Goal: Book appointment/travel/reservation

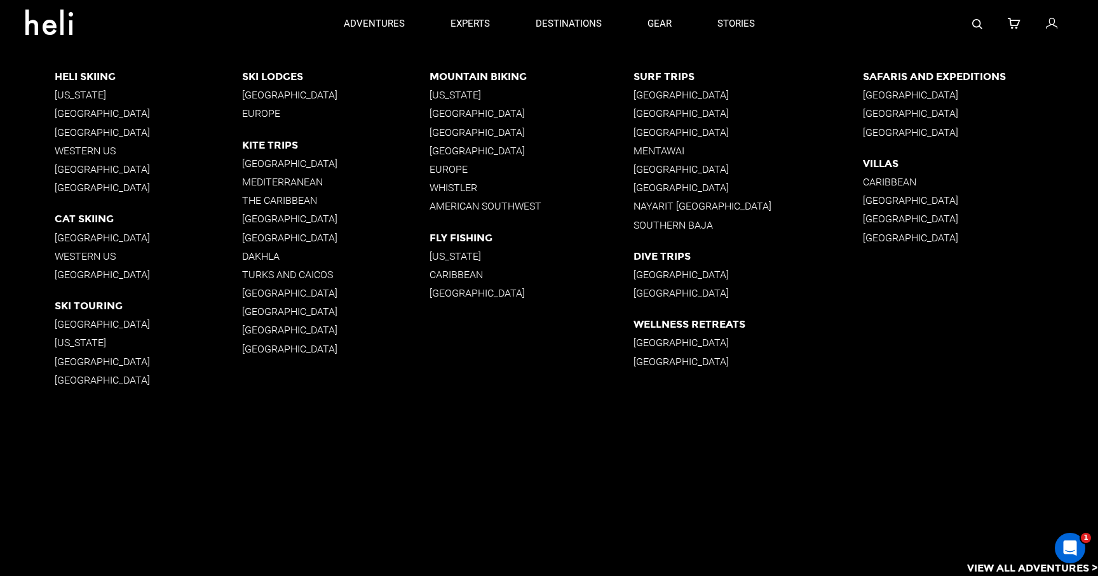
click at [94, 133] on p "South America" at bounding box center [148, 132] width 187 height 12
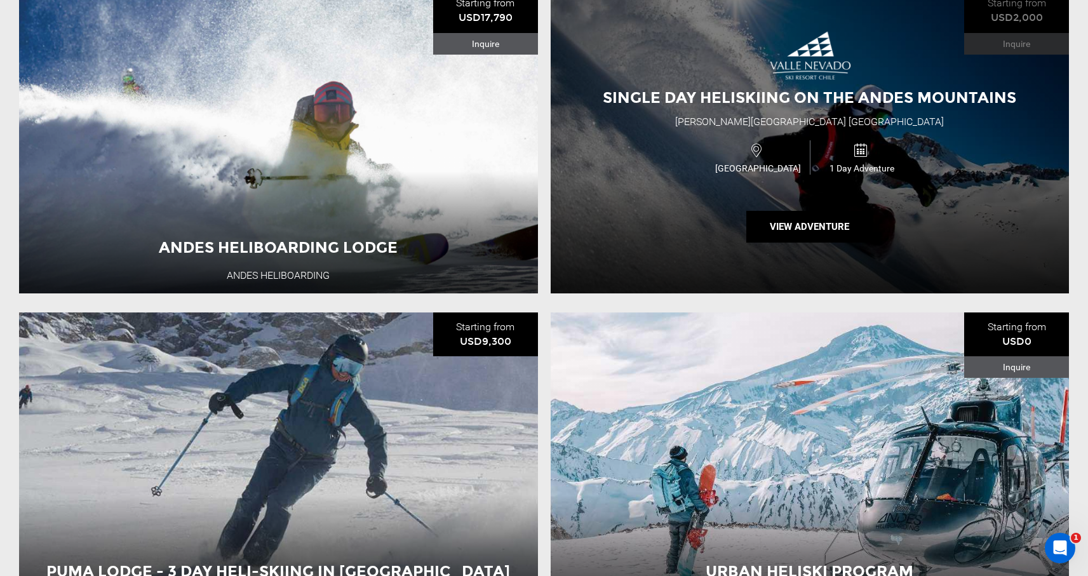
scroll to position [1472, 0]
click at [985, 126] on div "Single Day Heliskiing on the Andes Mountains Valle Nevado Ski Resort Chile Chil…" at bounding box center [810, 140] width 519 height 305
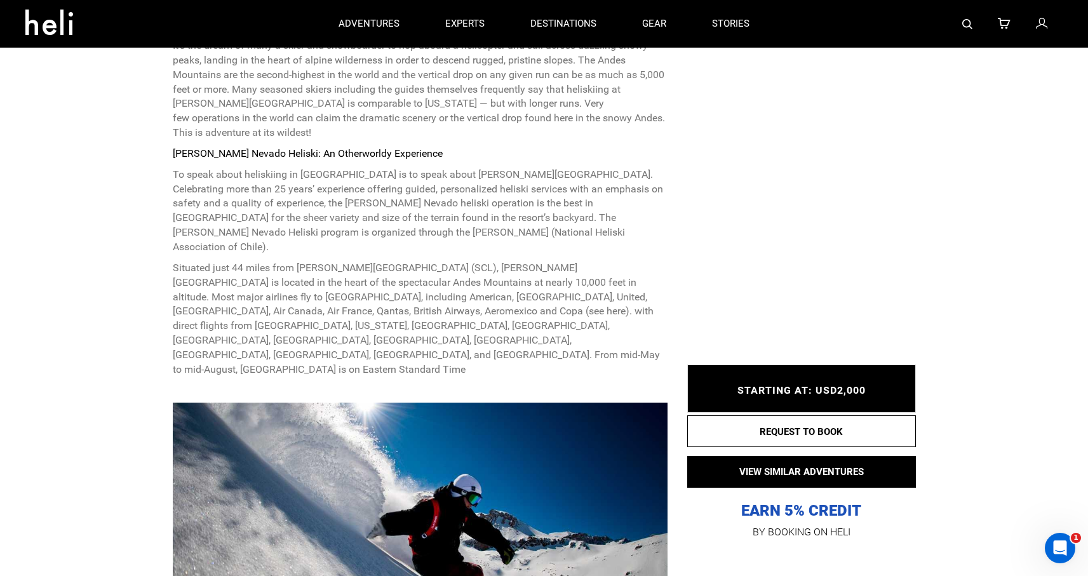
scroll to position [376, 0]
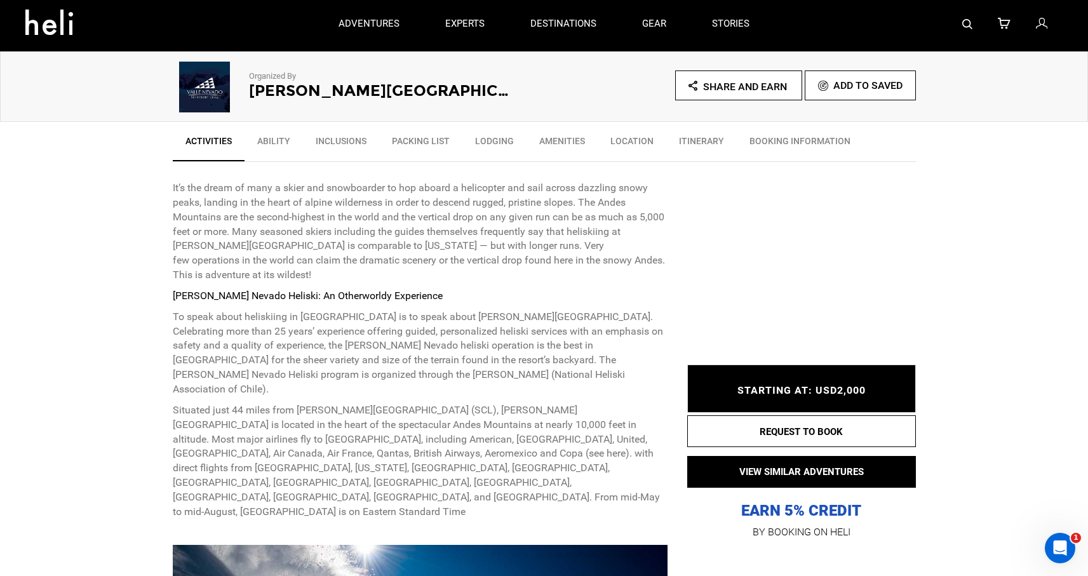
click at [813, 145] on link "BOOKING INFORMATION" at bounding box center [800, 144] width 126 height 32
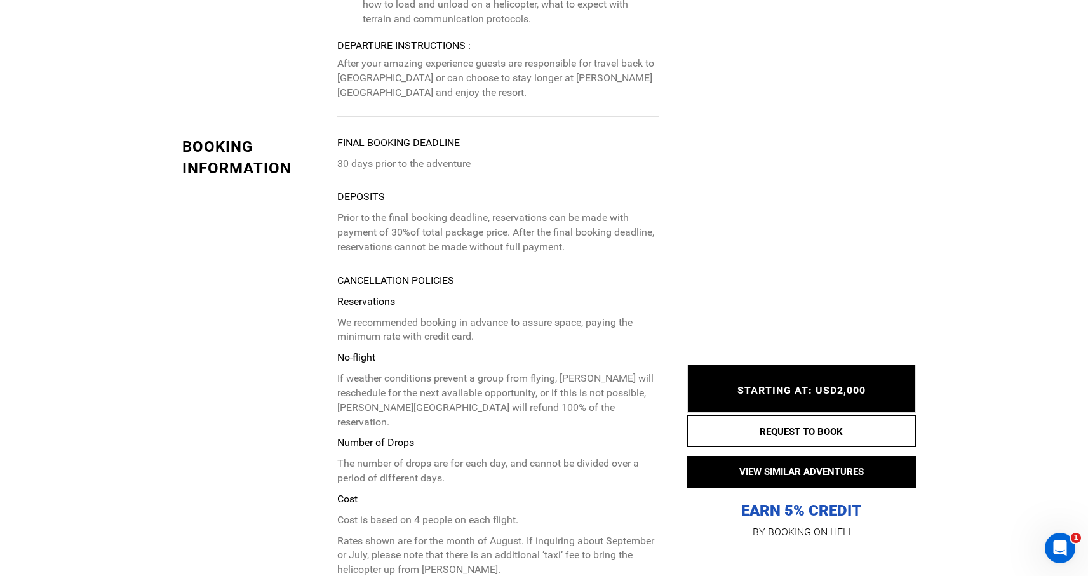
scroll to position [4146, 0]
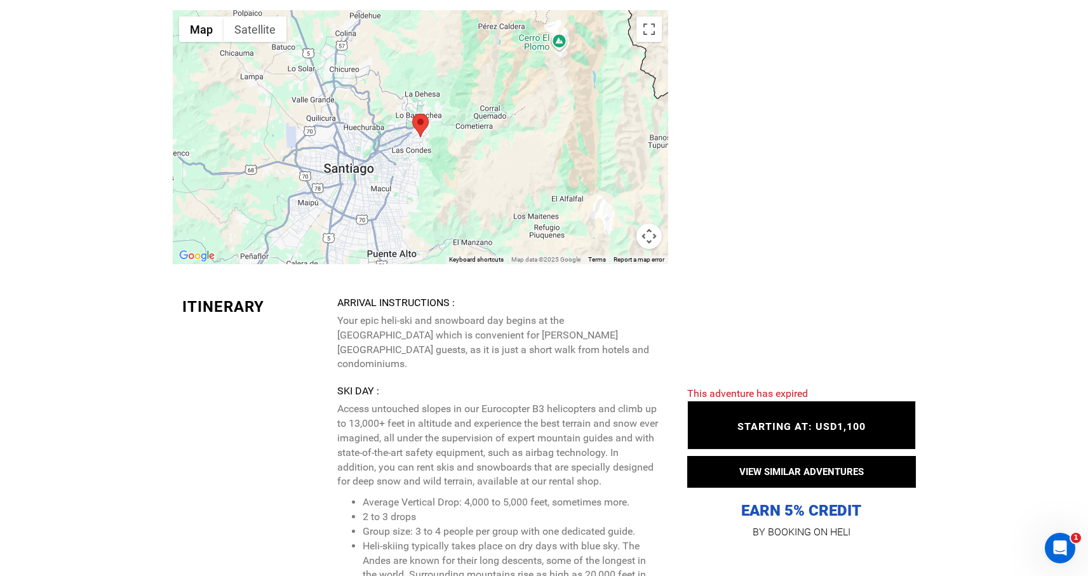
scroll to position [2730, 0]
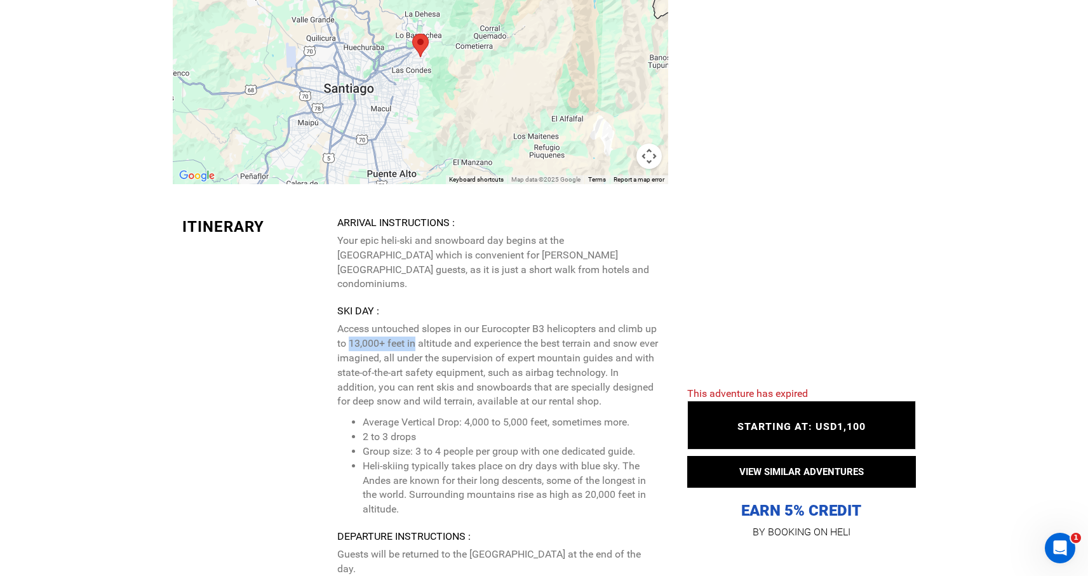
drag, startPoint x: 362, startPoint y: 297, endPoint x: 428, endPoint y: 297, distance: 66.1
click at [428, 322] on p "Access untouched slopes in our Eurocopter B3 helicopters and climb up to 13,000…" at bounding box center [497, 365] width 321 height 87
click at [483, 322] on p "Access untouched slopes in our Eurocopter B3 helicopters and climb up to 13,000…" at bounding box center [497, 365] width 321 height 87
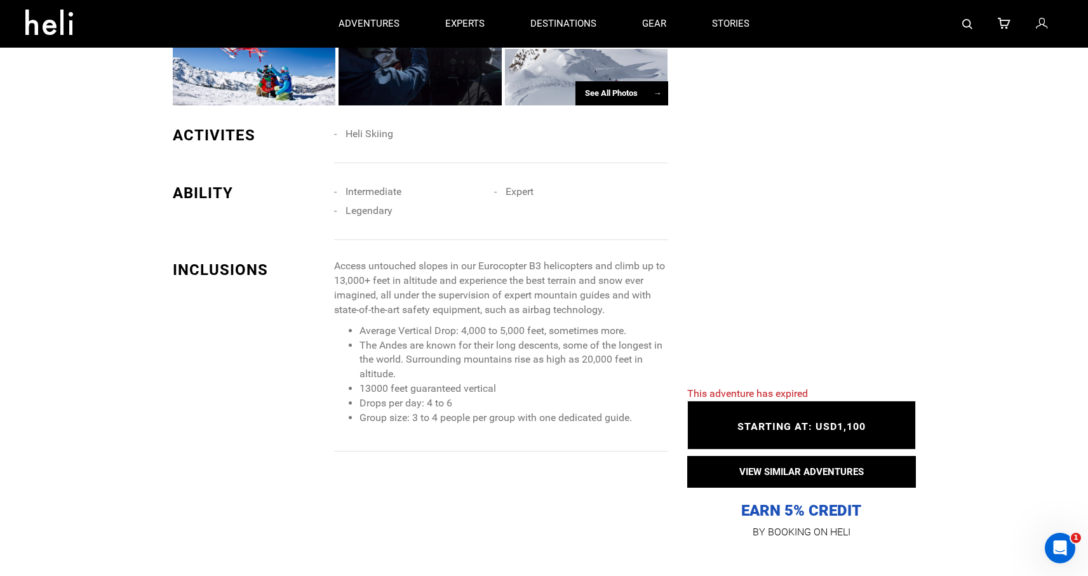
scroll to position [0, 0]
